Goal: Task Accomplishment & Management: Manage account settings

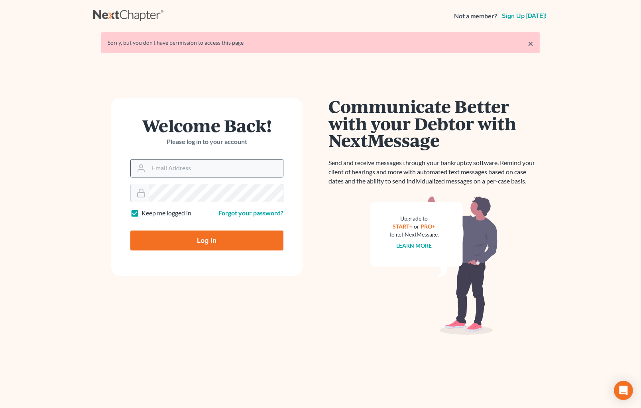
click at [198, 168] on input "Email Address" at bounding box center [216, 168] width 134 height 18
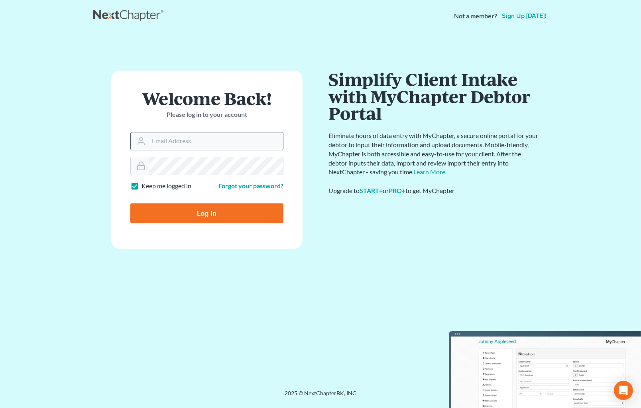
type input "maxwell@groswald.com"
click at [130, 203] on input "Log In" at bounding box center [206, 213] width 153 height 20
type input "Thinking..."
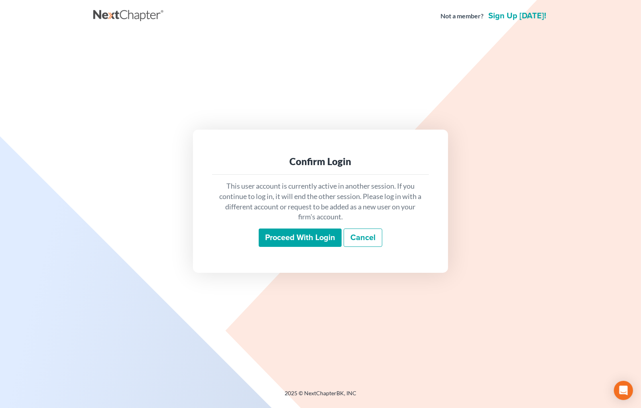
drag, startPoint x: 320, startPoint y: 236, endPoint x: 319, endPoint y: 230, distance: 6.0
click at [319, 236] on input "Proceed with login" at bounding box center [300, 237] width 83 height 18
